Goal: Check status: Check status

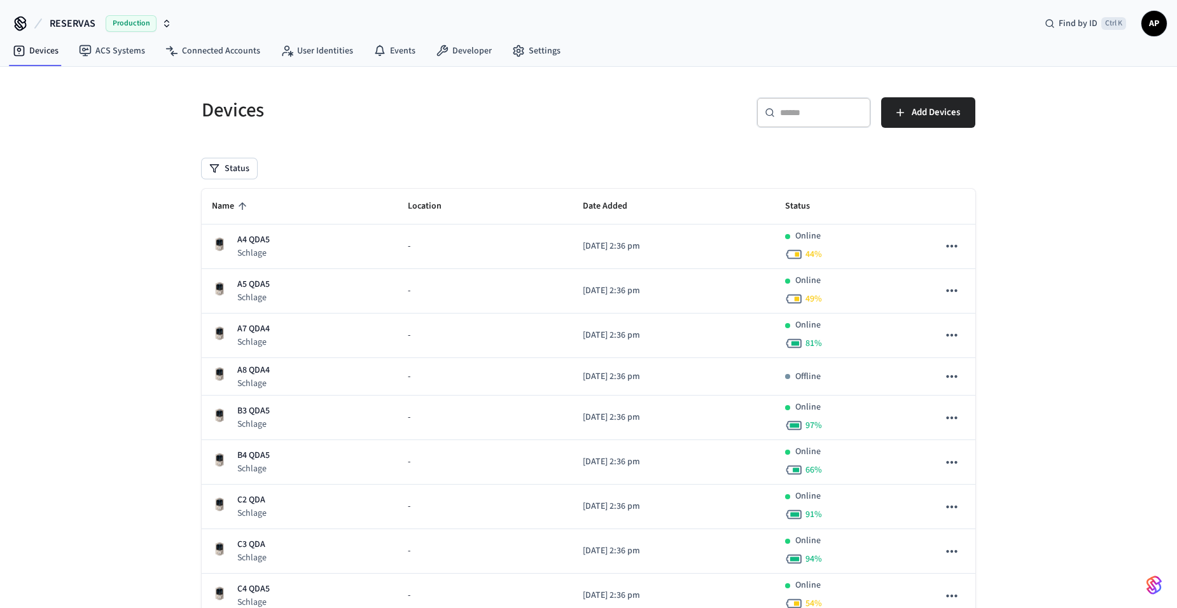
click at [233, 206] on span "Name" at bounding box center [231, 207] width 39 height 20
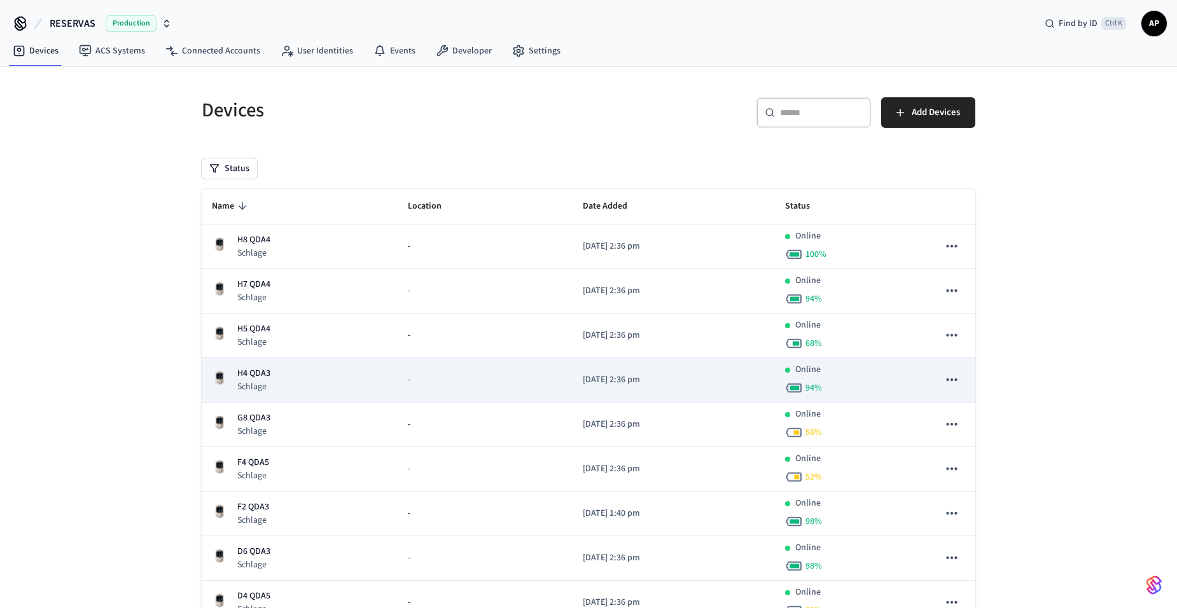
click at [260, 384] on p "Schlage" at bounding box center [253, 387] width 33 height 13
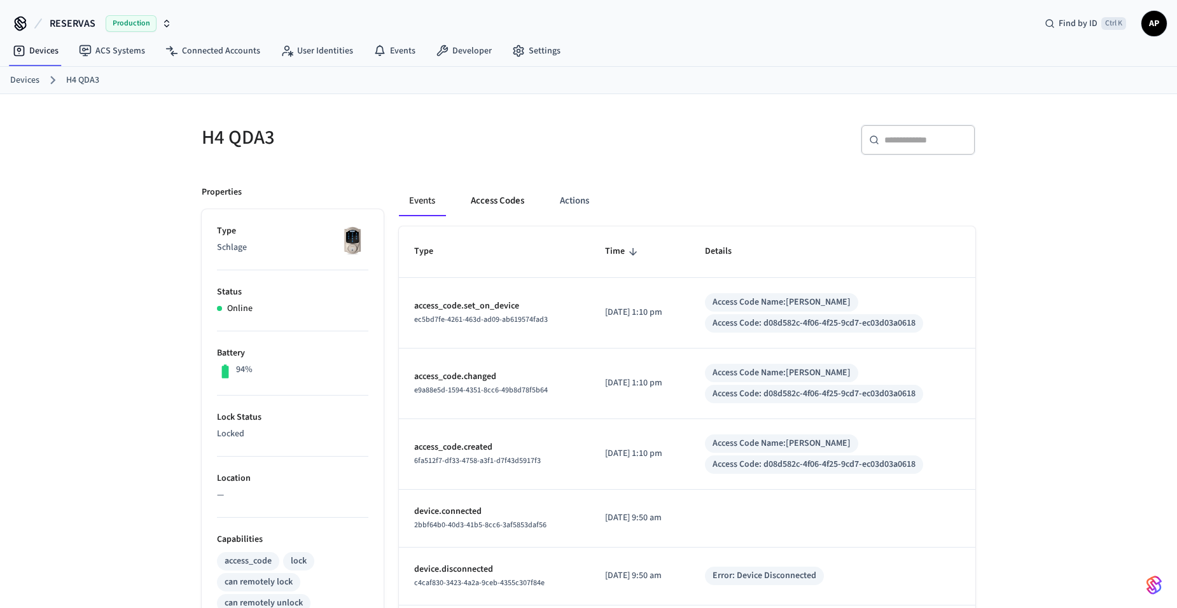
click at [489, 200] on button "Access Codes" at bounding box center [498, 201] width 74 height 31
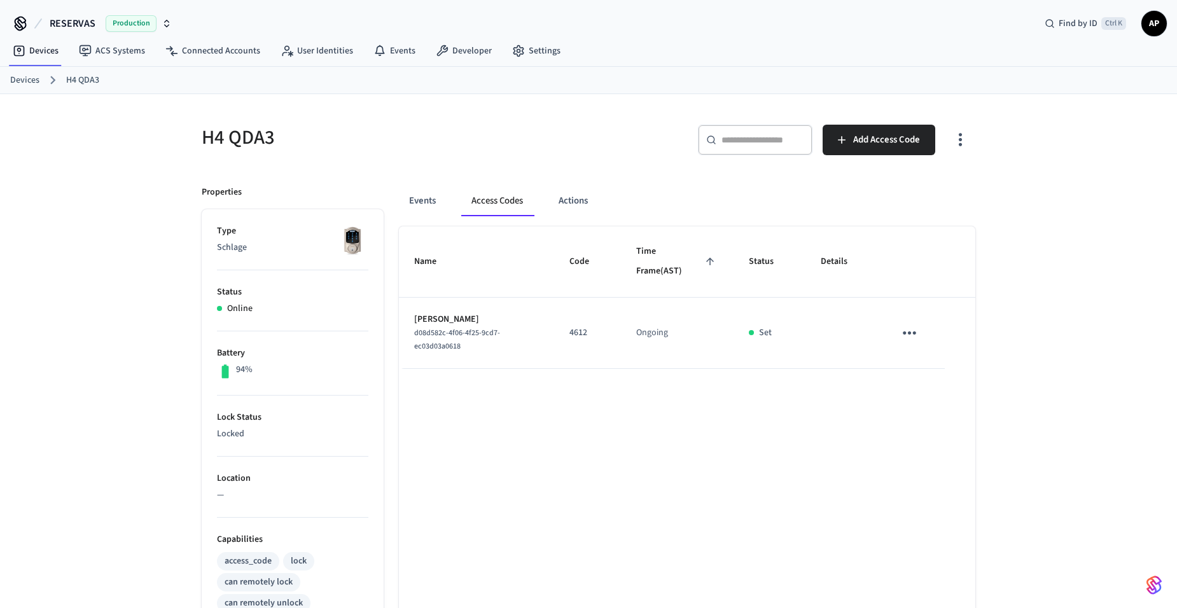
click at [29, 79] on link "Devices" at bounding box center [24, 80] width 29 height 13
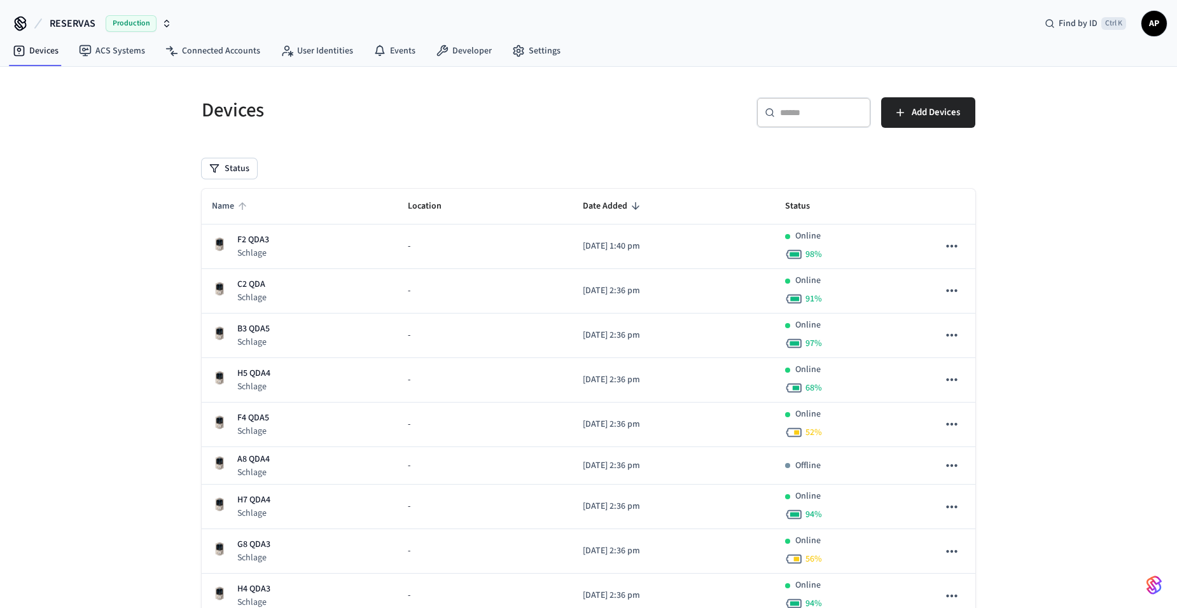
click at [235, 206] on span "Name" at bounding box center [231, 207] width 39 height 20
